Goal: Task Accomplishment & Management: Use online tool/utility

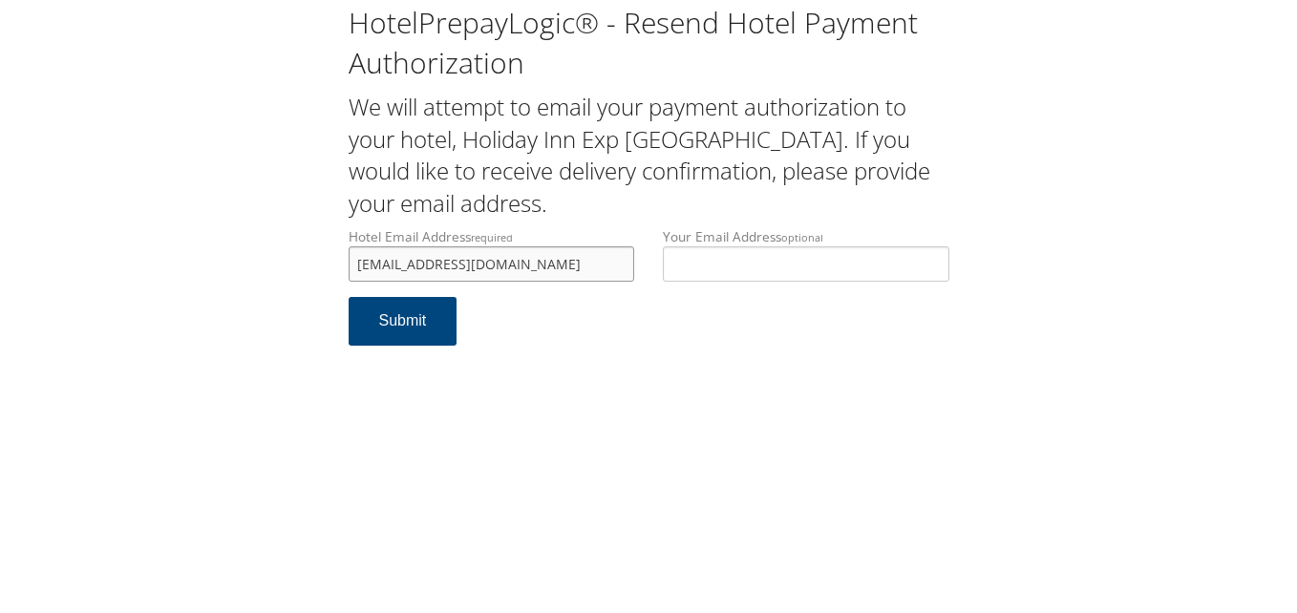
type input "[EMAIL_ADDRESS][DOMAIN_NAME]"
drag, startPoint x: 613, startPoint y: 271, endPoint x: 265, endPoint y: 278, distance: 348.8
click at [265, 278] on div "HotelPrepayLogic® - Resend Hotel Payment Authorization We will attempt to email…" at bounding box center [648, 182] width 1259 height 365
click at [395, 320] on button "Submit" at bounding box center [403, 321] width 109 height 49
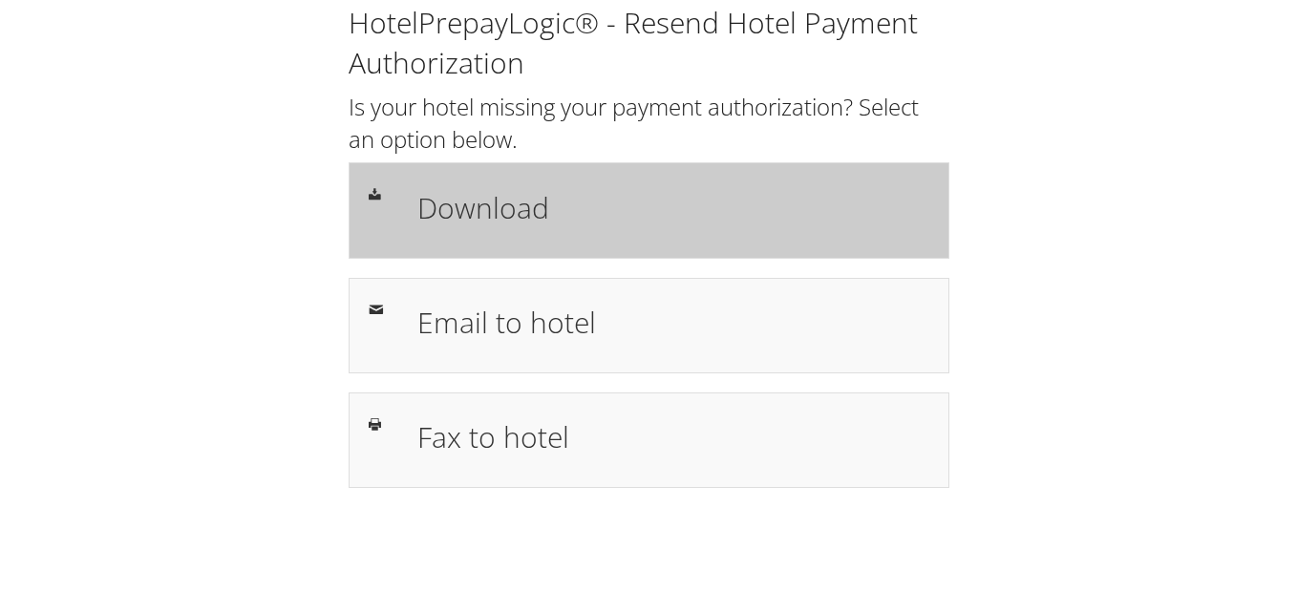
click at [482, 216] on h1 "Download" at bounding box center [673, 207] width 512 height 43
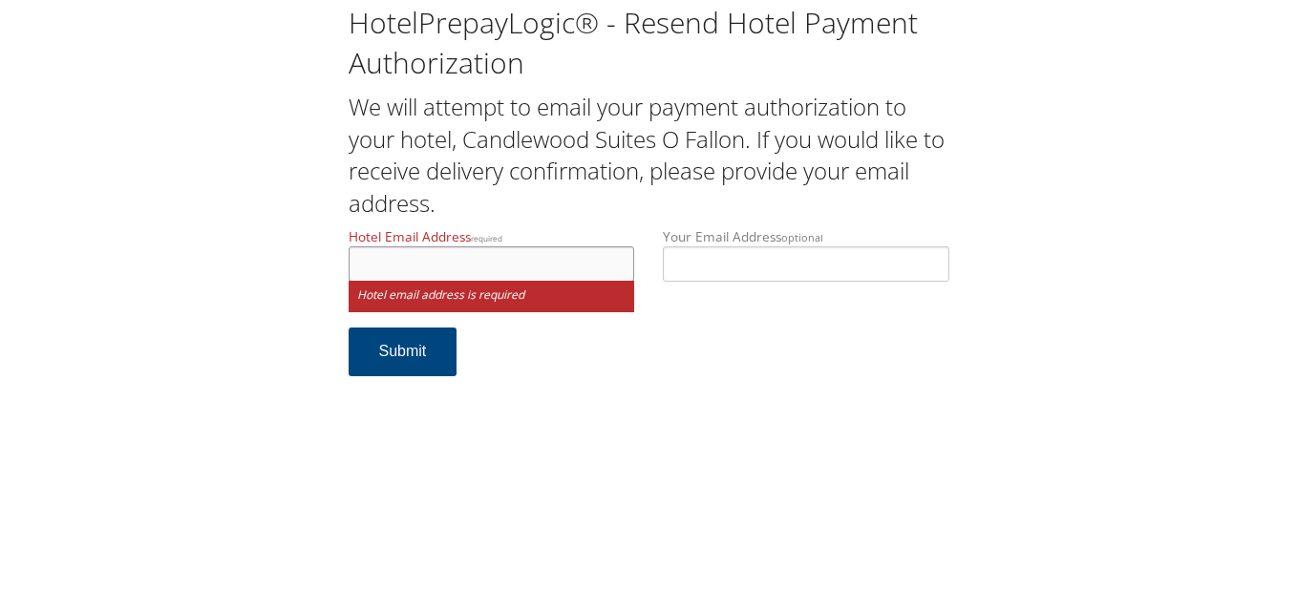
click at [424, 261] on input "Hotel Email Address required" at bounding box center [492, 263] width 287 height 35
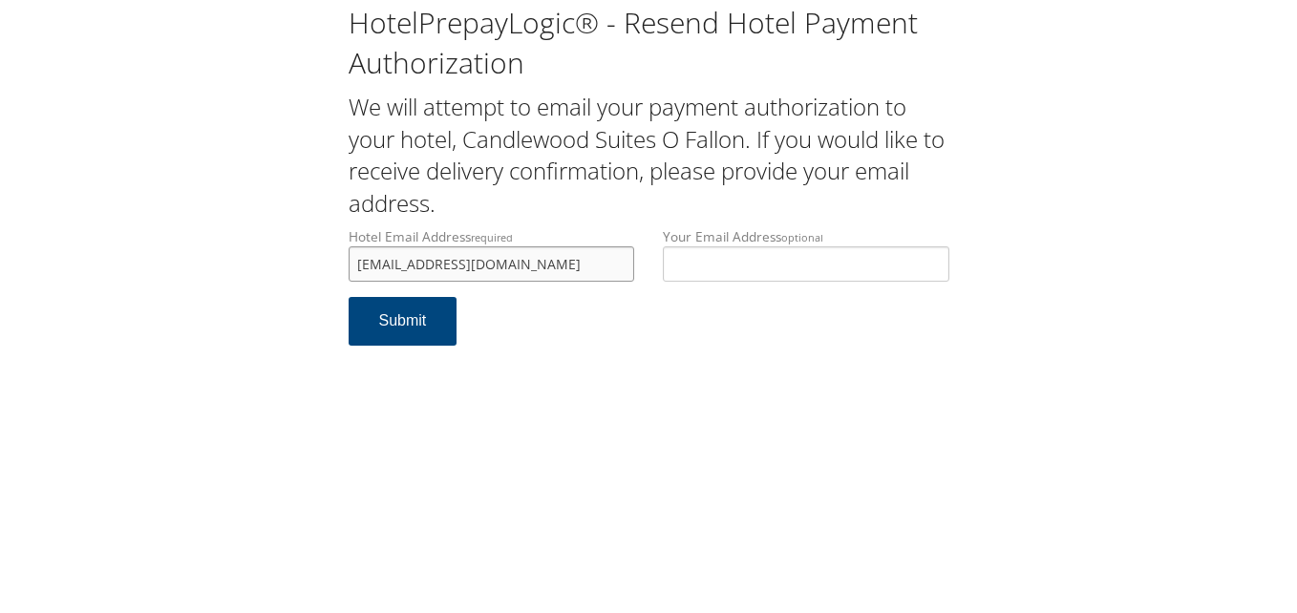
type input "suitesc@yahoo.com"
click at [551, 335] on form "Hotel Email Address required suitesc@yahoo.com Hotel email address is required …" at bounding box center [649, 296] width 601 height 138
drag, startPoint x: 310, startPoint y: 266, endPoint x: 236, endPoint y: 266, distance: 73.6
click at [236, 266] on div "HotelPrepayLogic® - Resend Hotel Payment Authorization We will attempt to email…" at bounding box center [648, 182] width 1259 height 365
click at [389, 324] on button "Submit" at bounding box center [403, 321] width 109 height 49
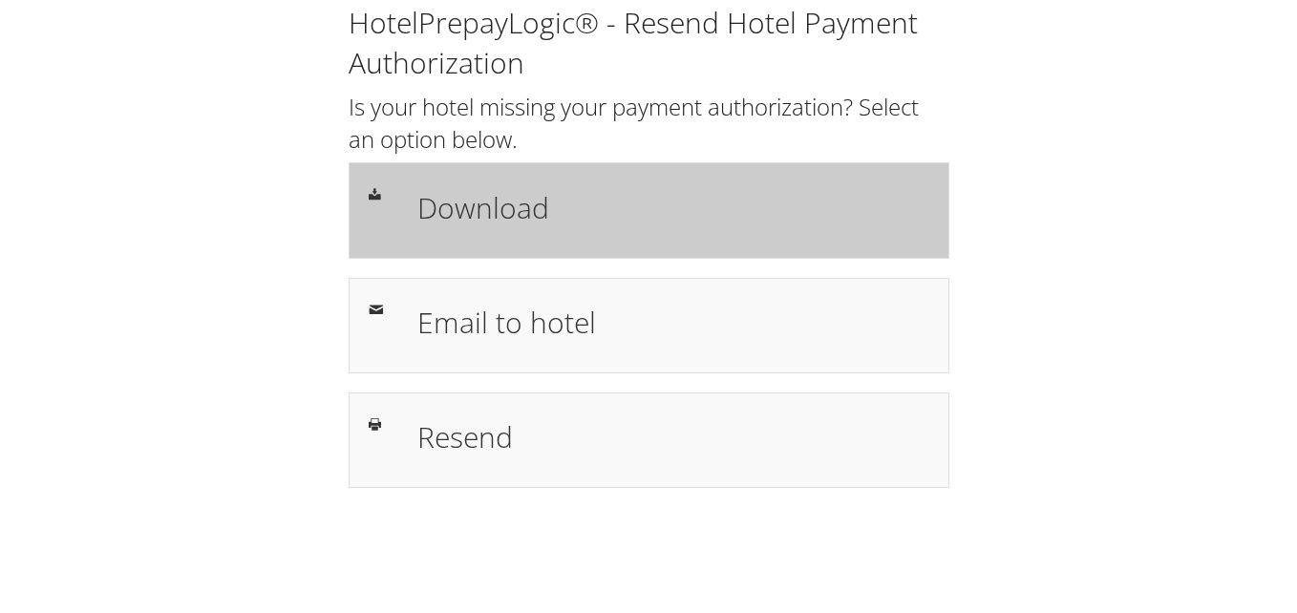
click at [461, 220] on h1 "Download" at bounding box center [673, 207] width 512 height 43
click at [524, 248] on div "Download" at bounding box center [649, 210] width 601 height 96
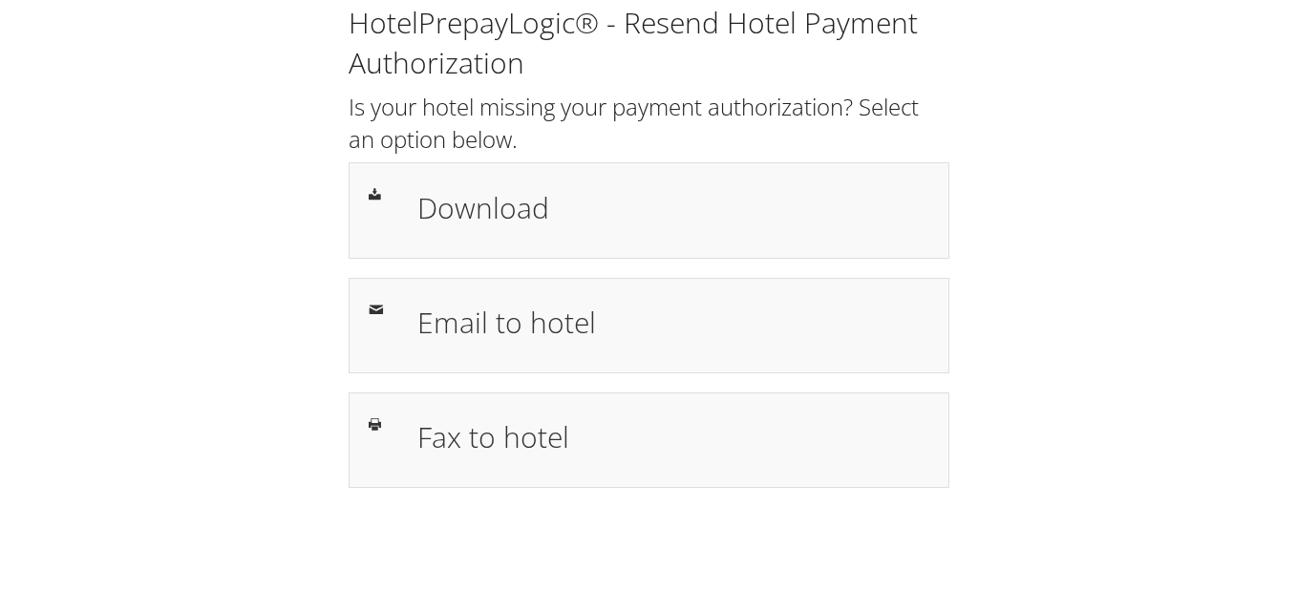
click at [1233, 191] on div "HotelPrepayLogic® - Resend Hotel Payment Authorization Is your hotel missing yo…" at bounding box center [648, 253] width 1259 height 507
click at [1051, 315] on div "HotelPrepayLogic® - Resend Hotel Payment Authorization Is your hotel missing yo…" at bounding box center [648, 253] width 1259 height 507
